Goal: Information Seeking & Learning: Check status

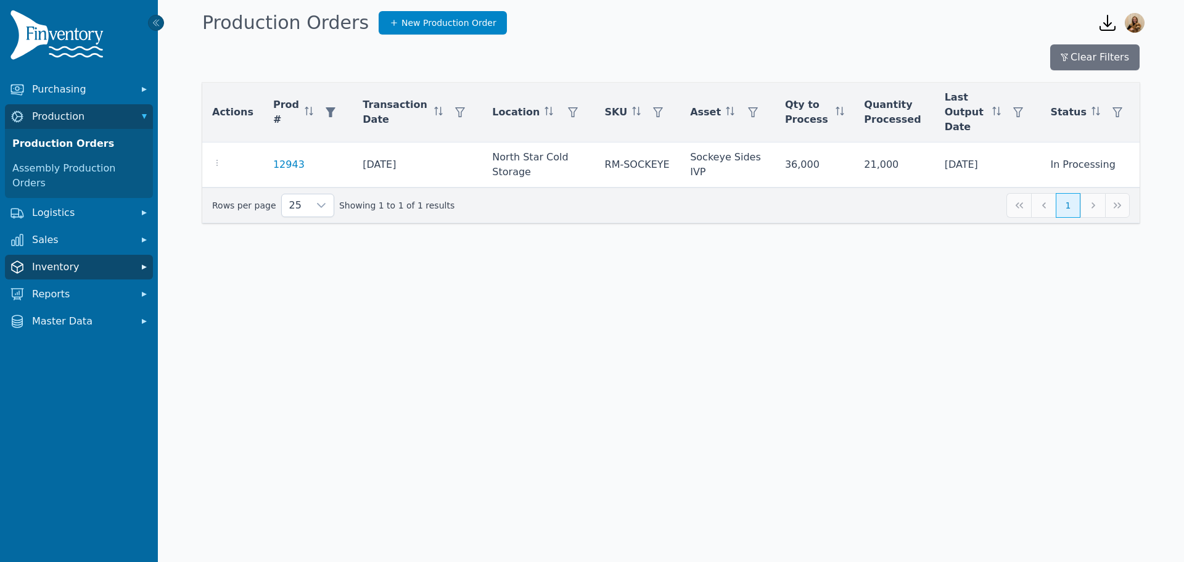
click at [76, 260] on span "Inventory" at bounding box center [81, 267] width 99 height 15
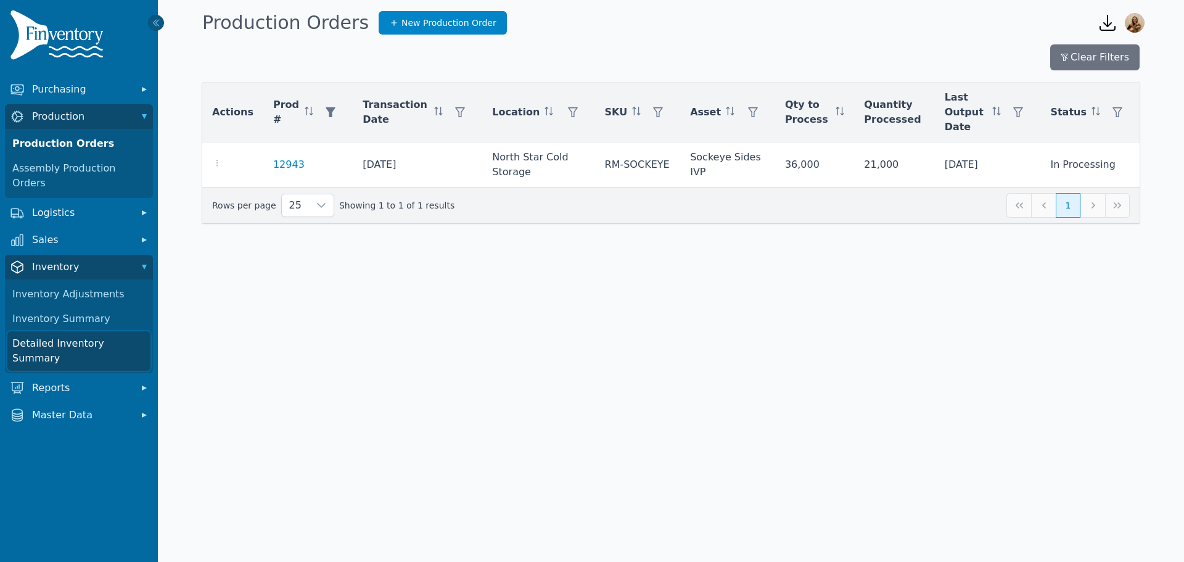
click at [83, 331] on link "Detailed Inventory Summary" at bounding box center [78, 350] width 143 height 39
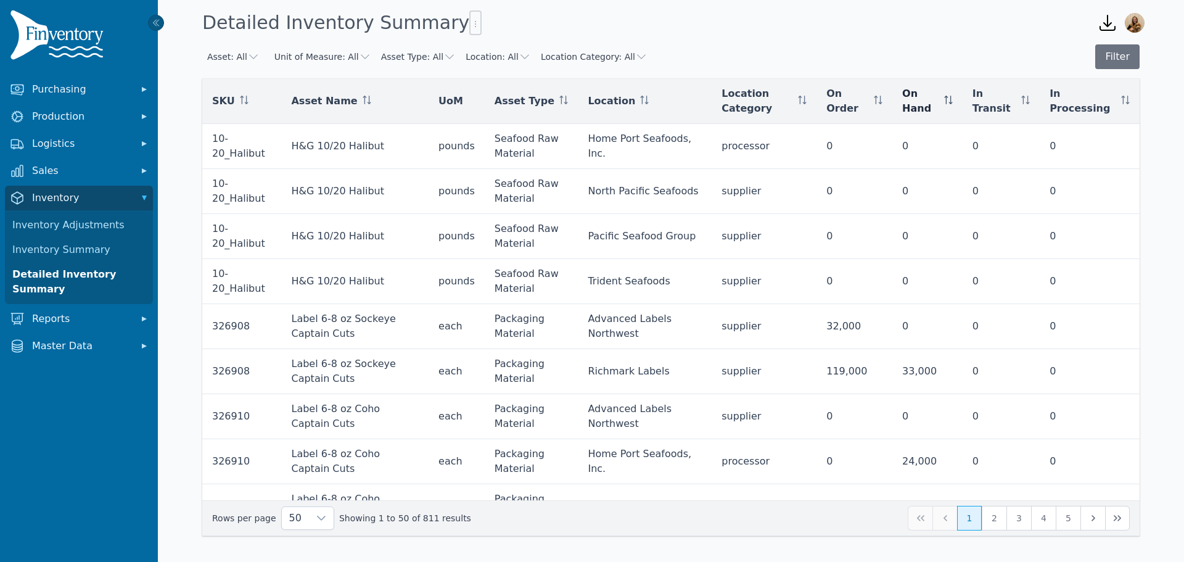
click at [953, 104] on icon at bounding box center [948, 100] width 9 height 9
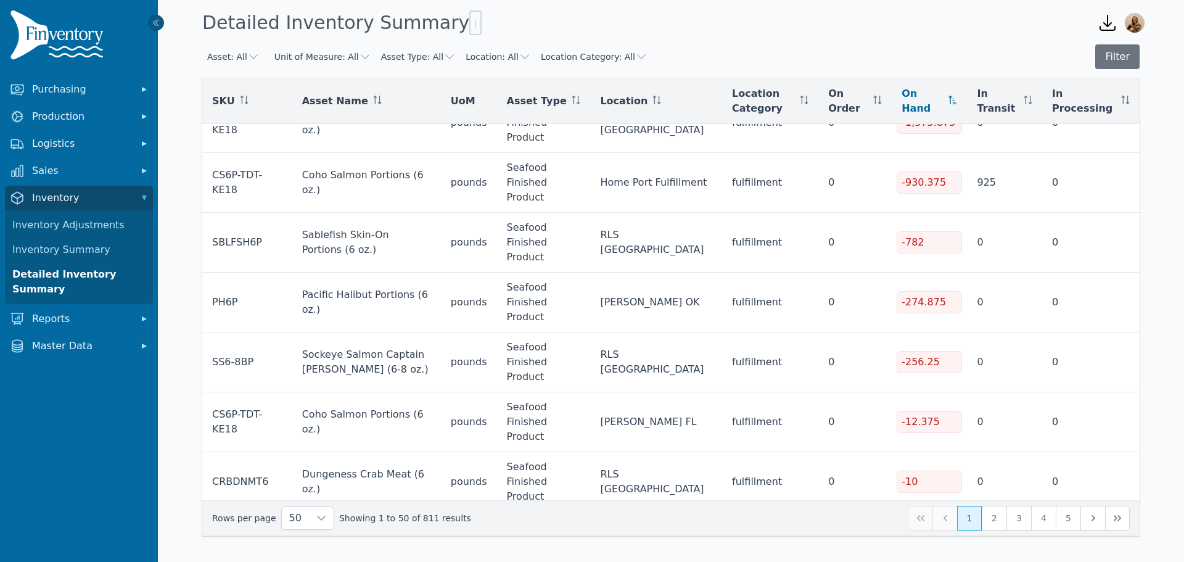
scroll to position [62, 0]
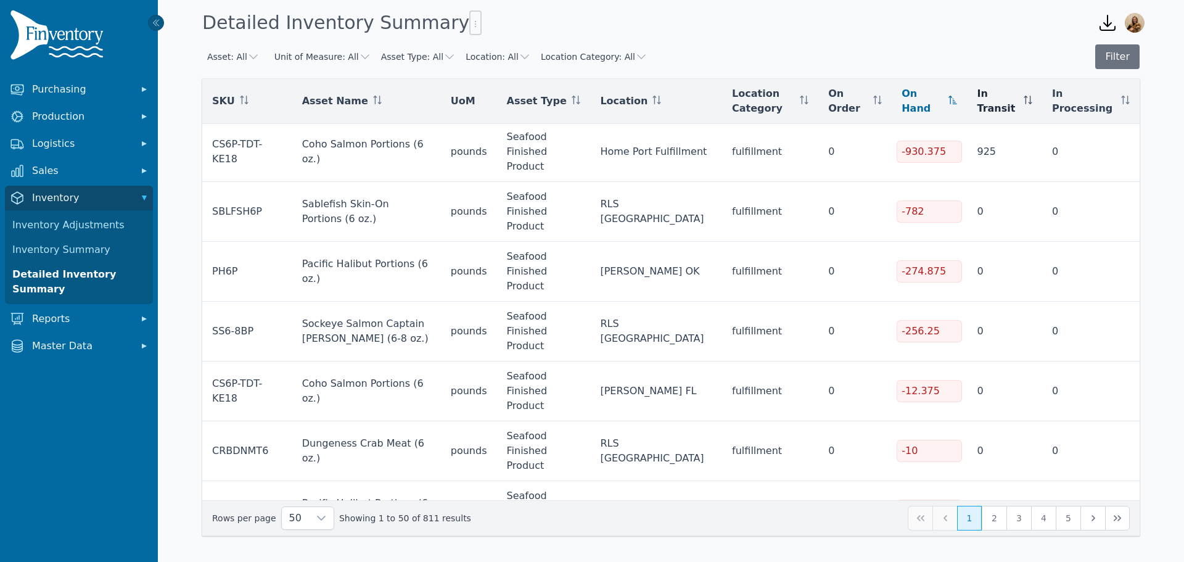
click at [1036, 102] on th "In Transit" at bounding box center [1004, 101] width 75 height 45
